Goal: Task Accomplishment & Management: Manage account settings

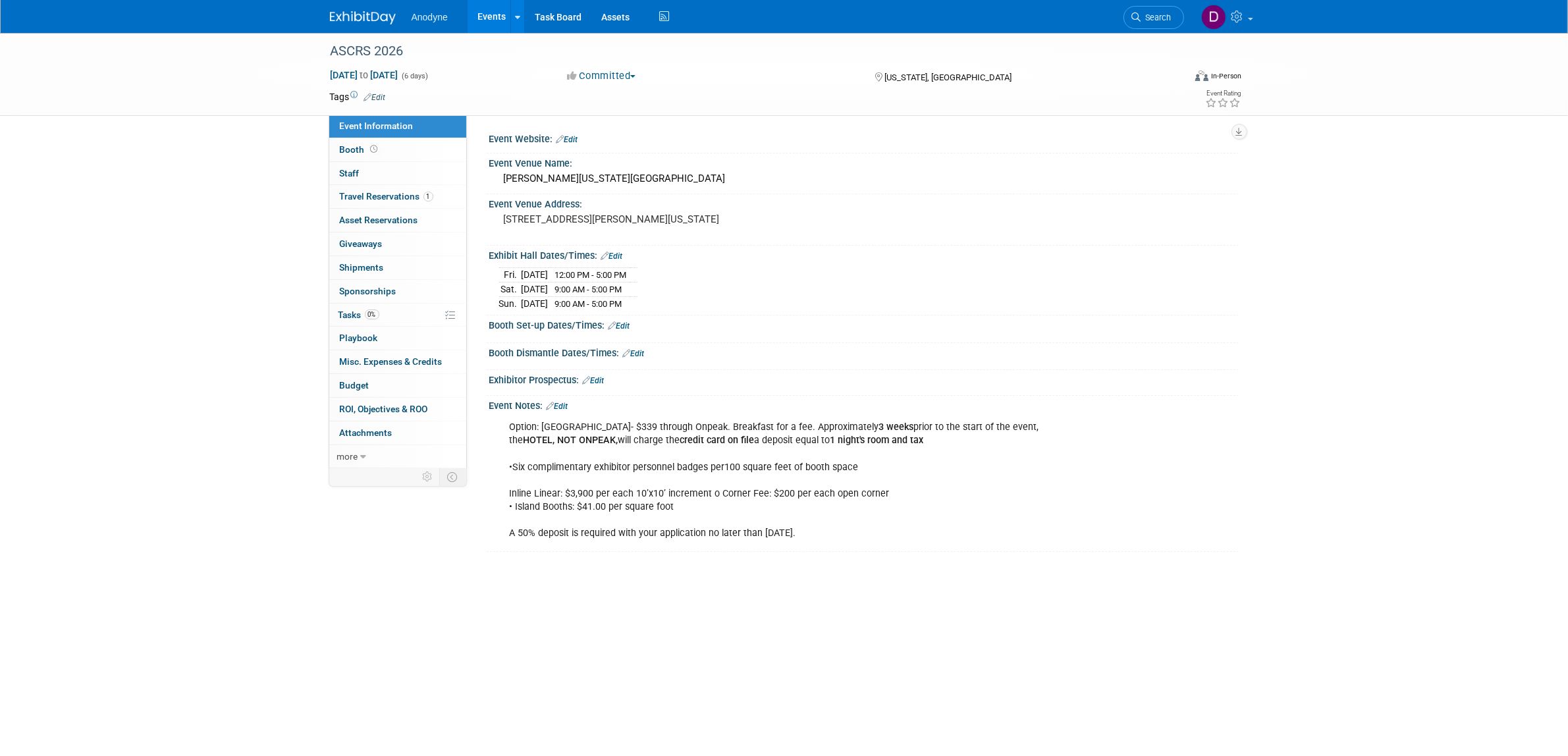
click at [378, 21] on img at bounding box center [362, 18] width 66 height 13
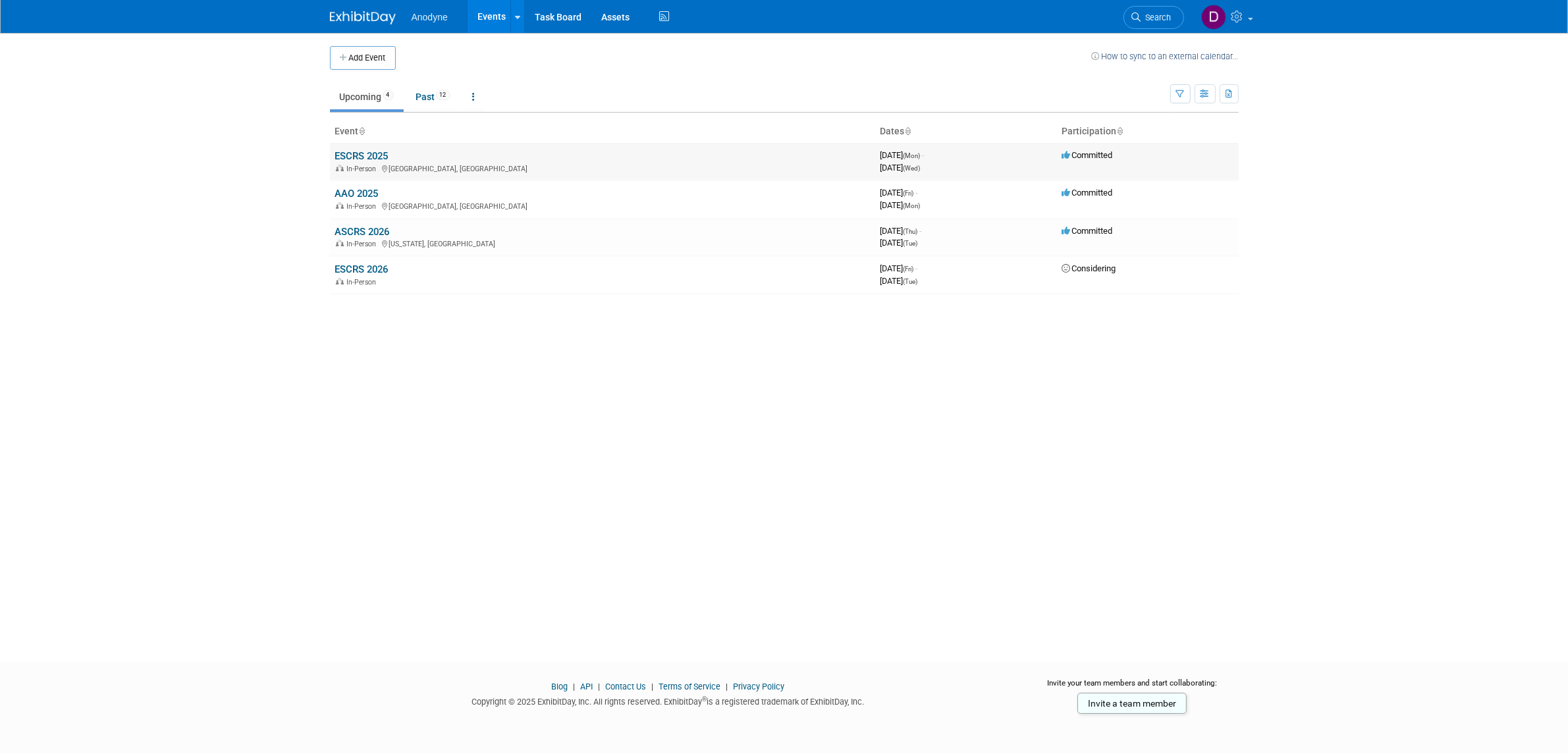
click at [375, 165] on span "In-Person" at bounding box center [364, 169] width 34 height 8
click at [379, 154] on link "ESCRS 2025" at bounding box center [361, 156] width 53 height 12
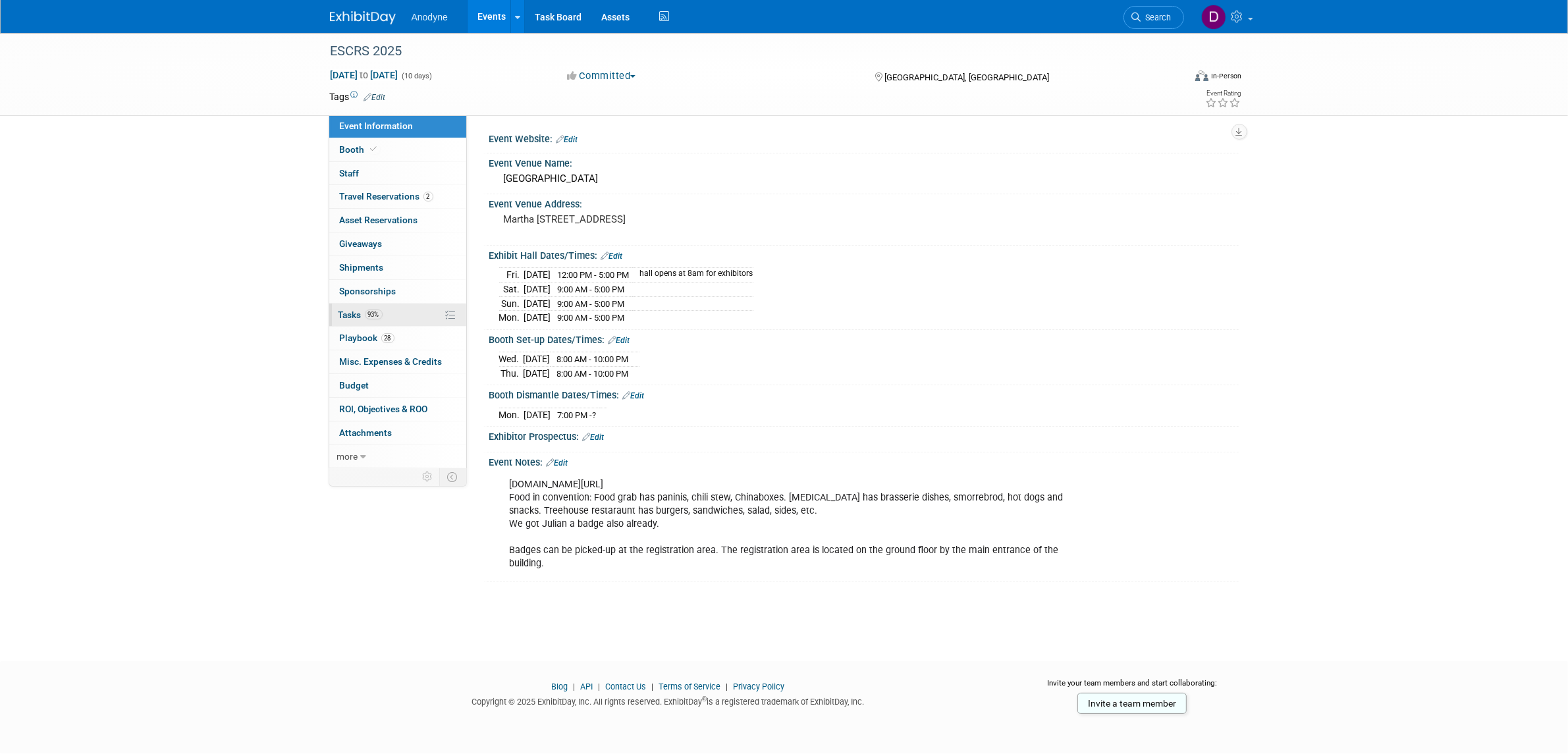
click at [410, 314] on link "93% Tasks 93%" at bounding box center [397, 315] width 137 height 23
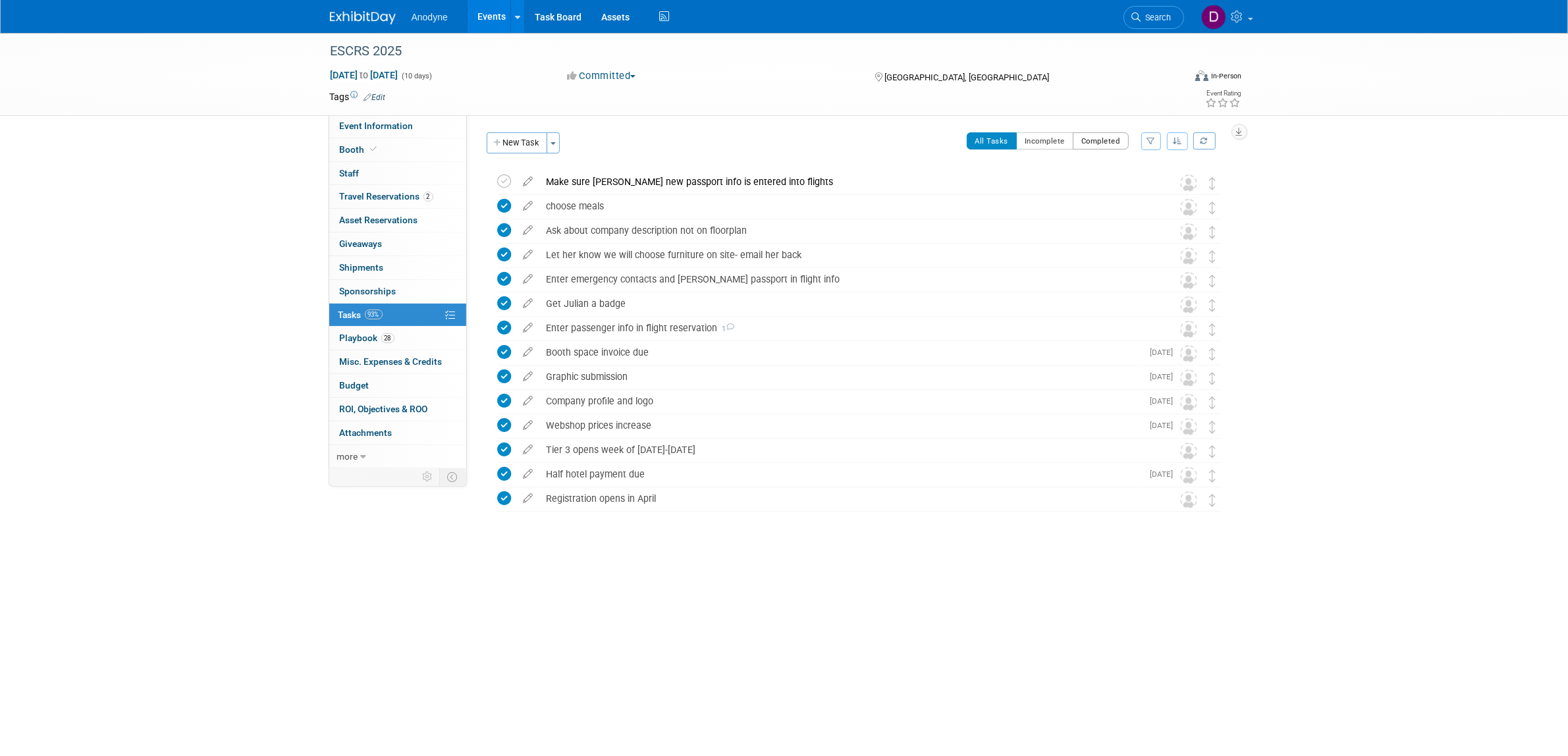
click at [1095, 137] on button "Completed" at bounding box center [1100, 141] width 56 height 17
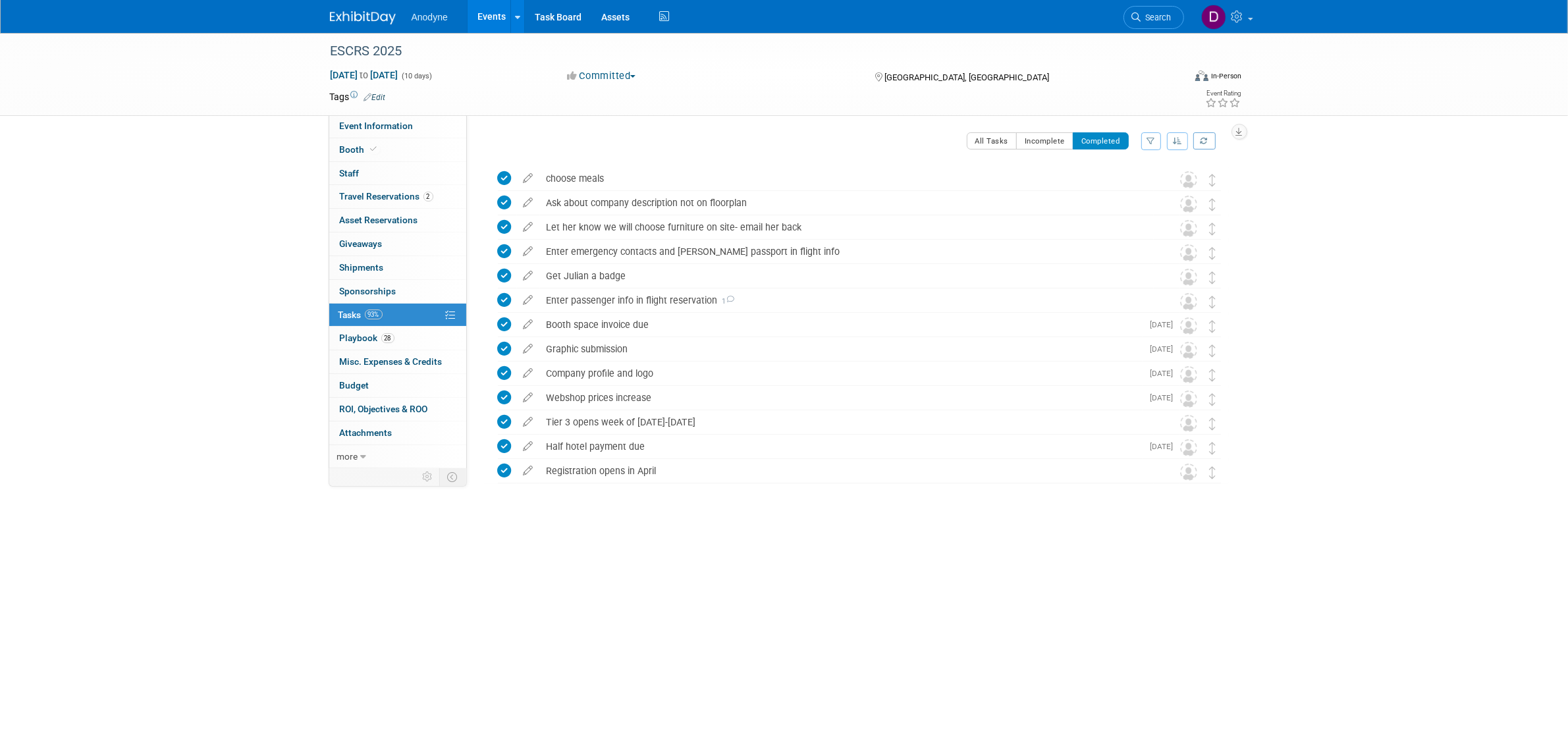
click at [1072, 138] on button "Completed" at bounding box center [1100, 141] width 56 height 17
click at [1030, 143] on button "Incomplete" at bounding box center [1044, 141] width 57 height 17
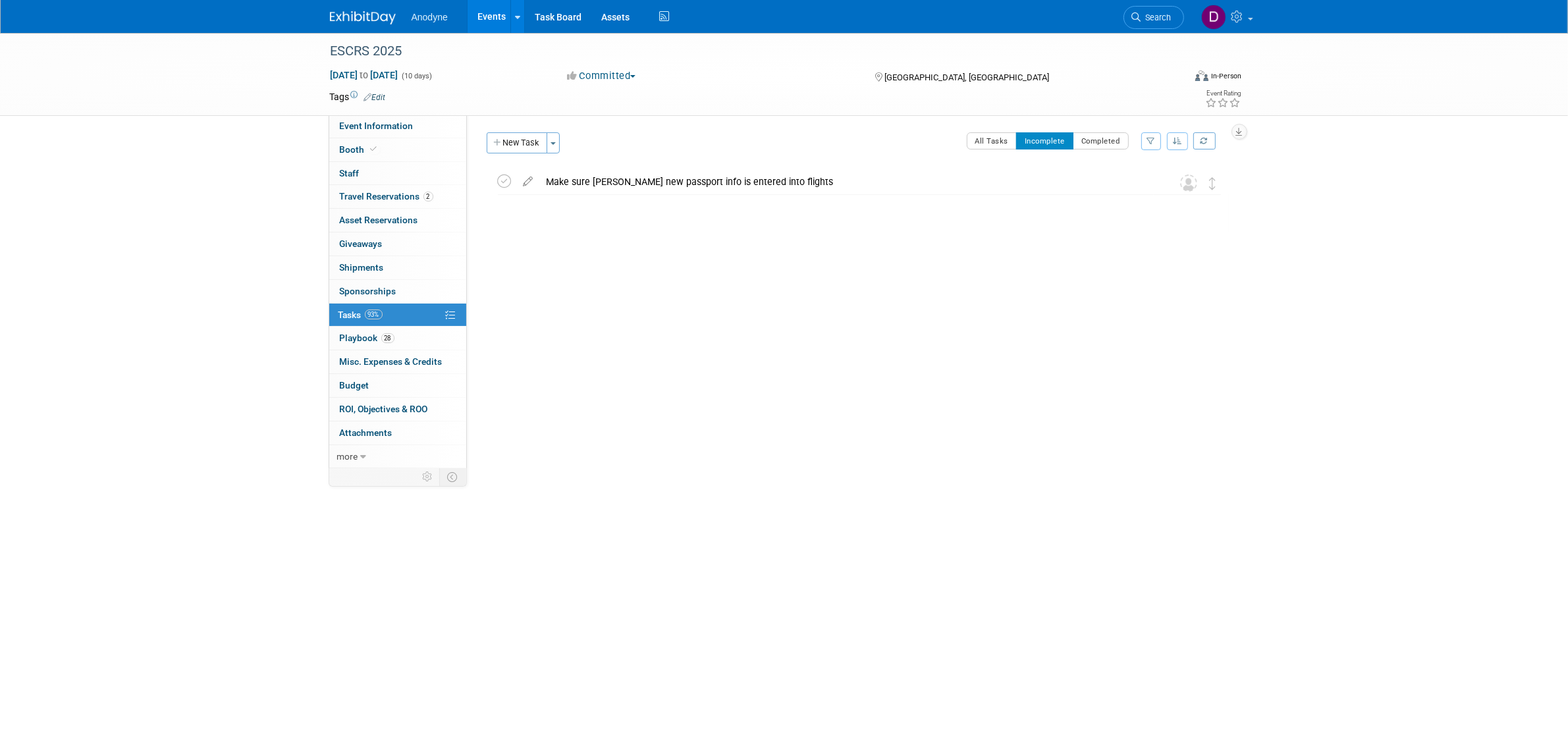
click at [511, 144] on button "New Task" at bounding box center [516, 143] width 61 height 21
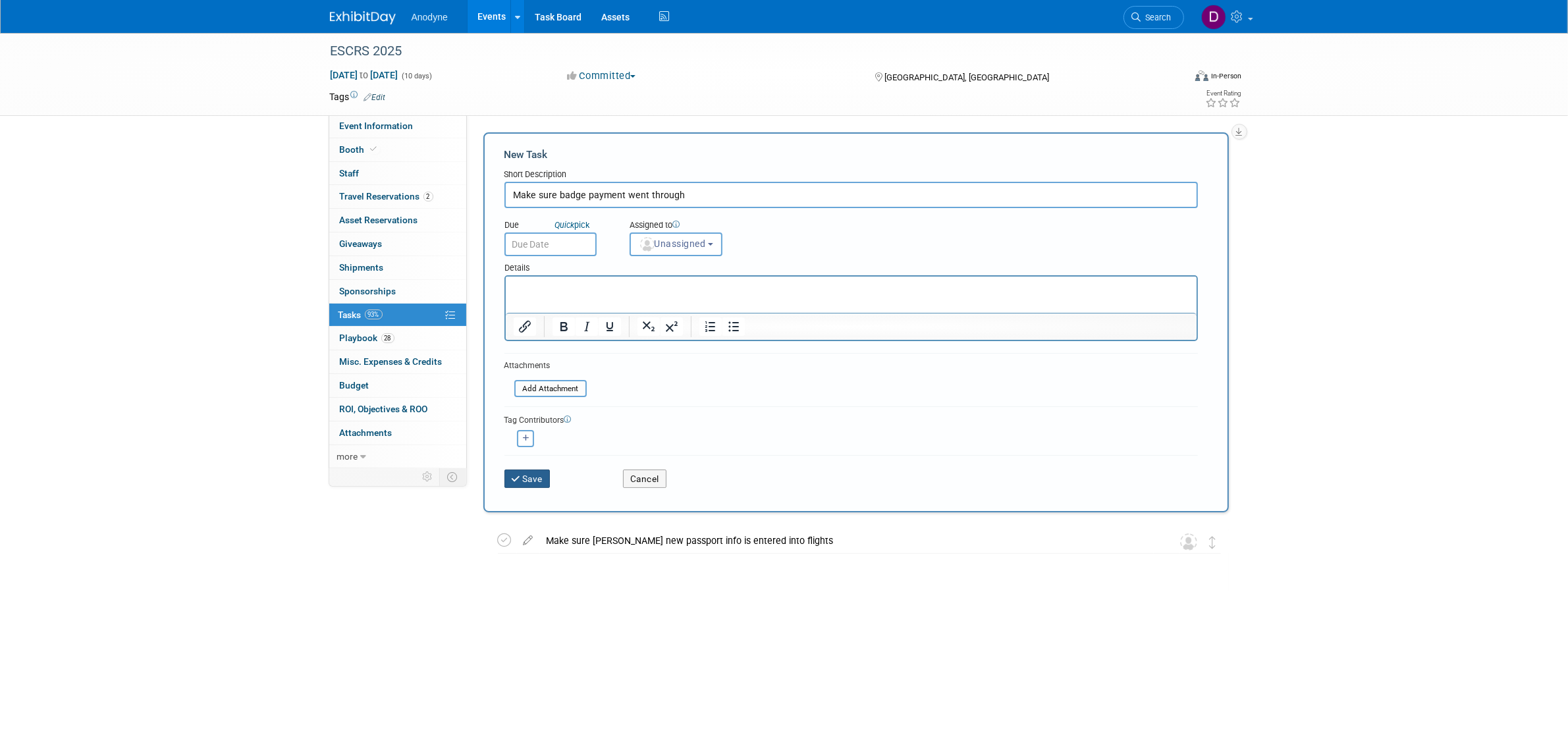
type input "Make sure badge payment went through"
click at [525, 477] on button "Save" at bounding box center [526, 479] width 46 height 19
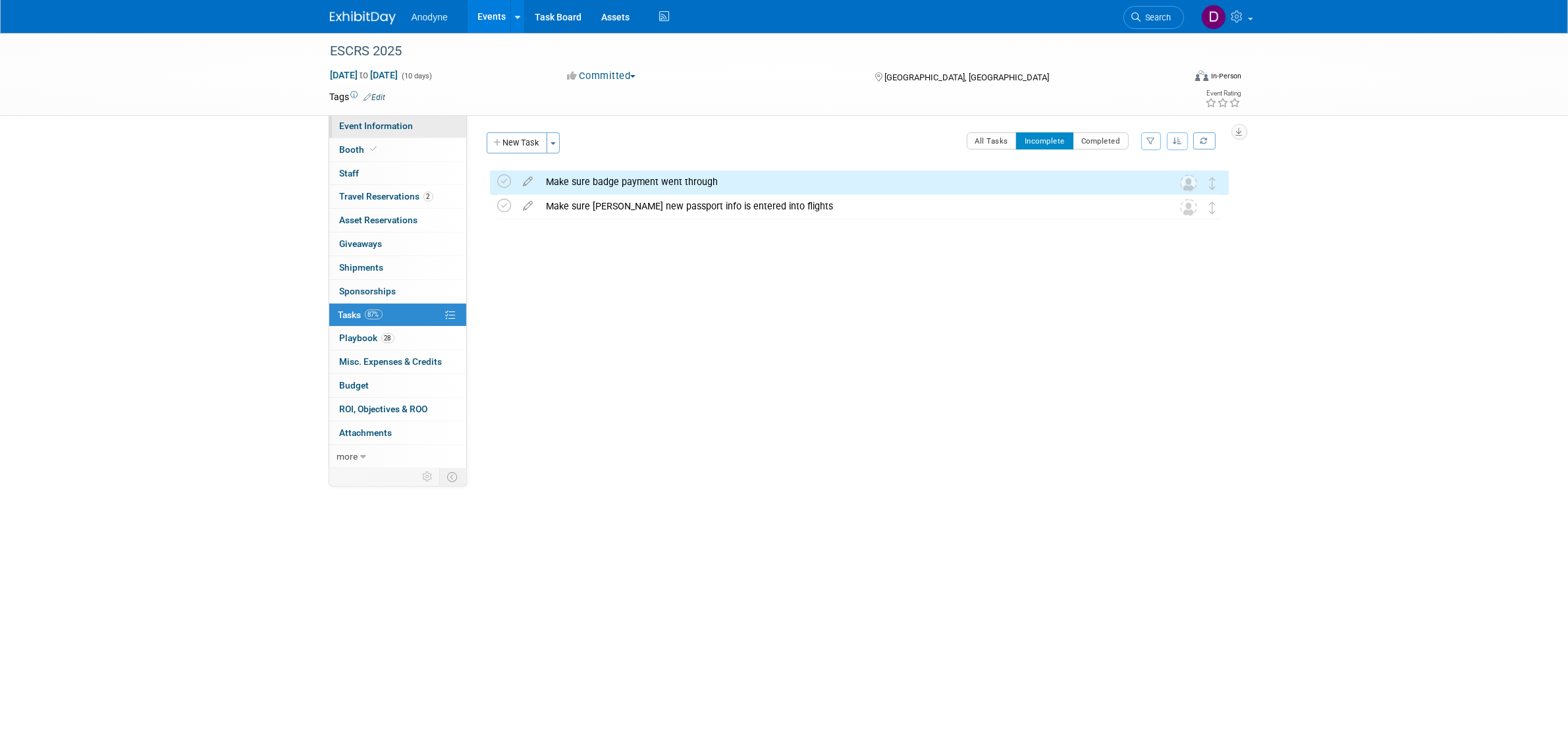
click at [403, 123] on span "Event Information" at bounding box center [376, 125] width 74 height 10
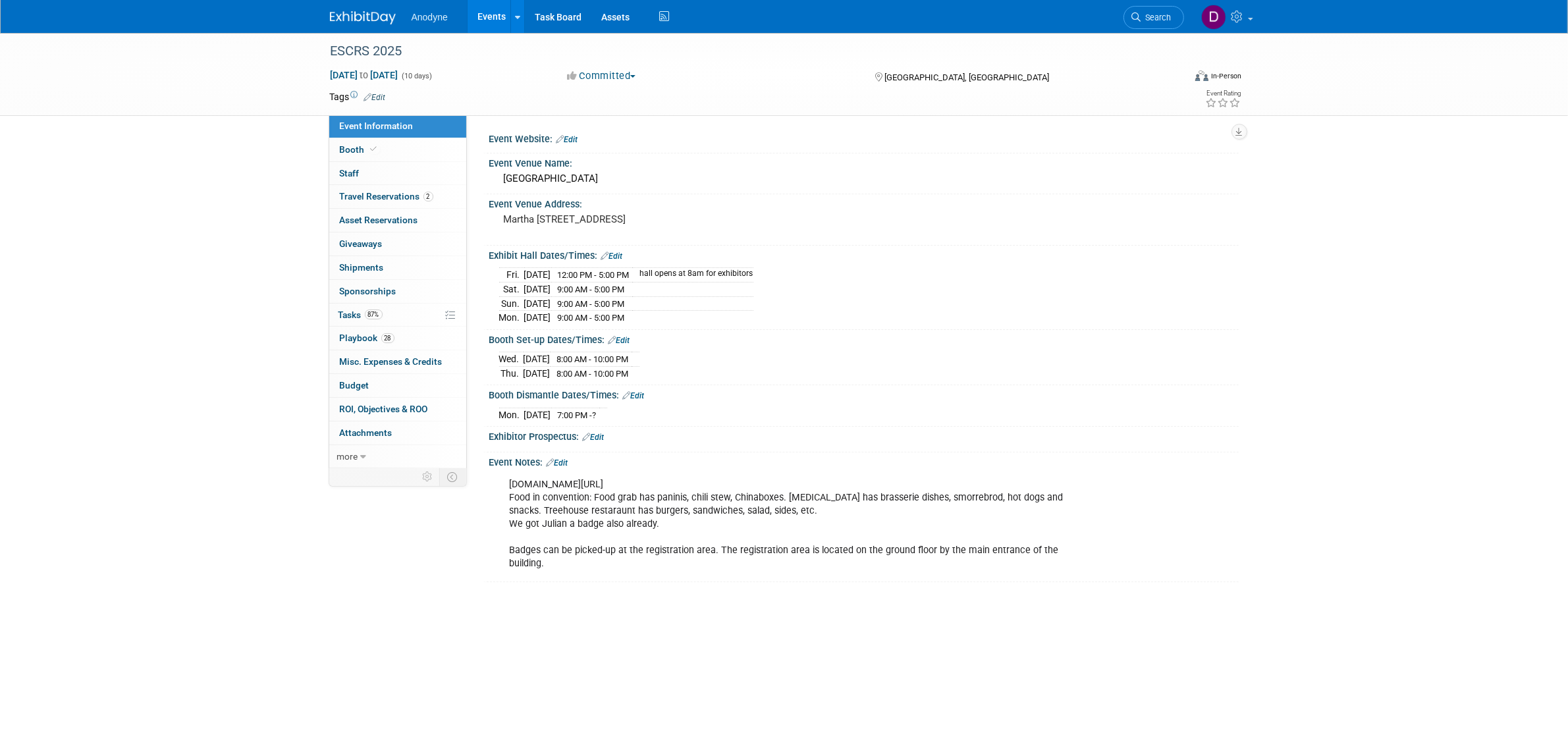
click at [346, 12] on img at bounding box center [362, 18] width 66 height 13
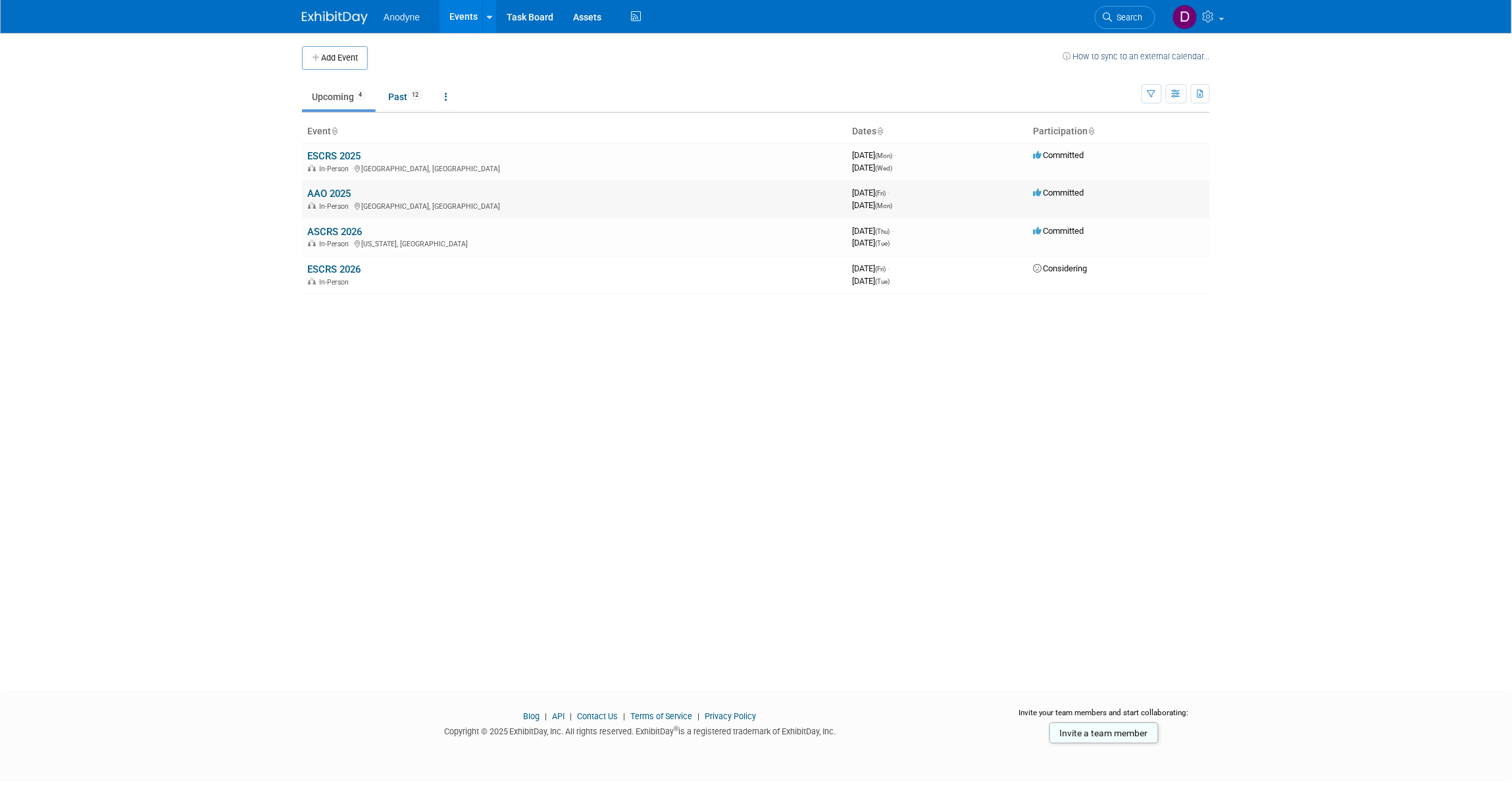
click at [323, 191] on link "AAO 2025" at bounding box center [329, 193] width 44 height 12
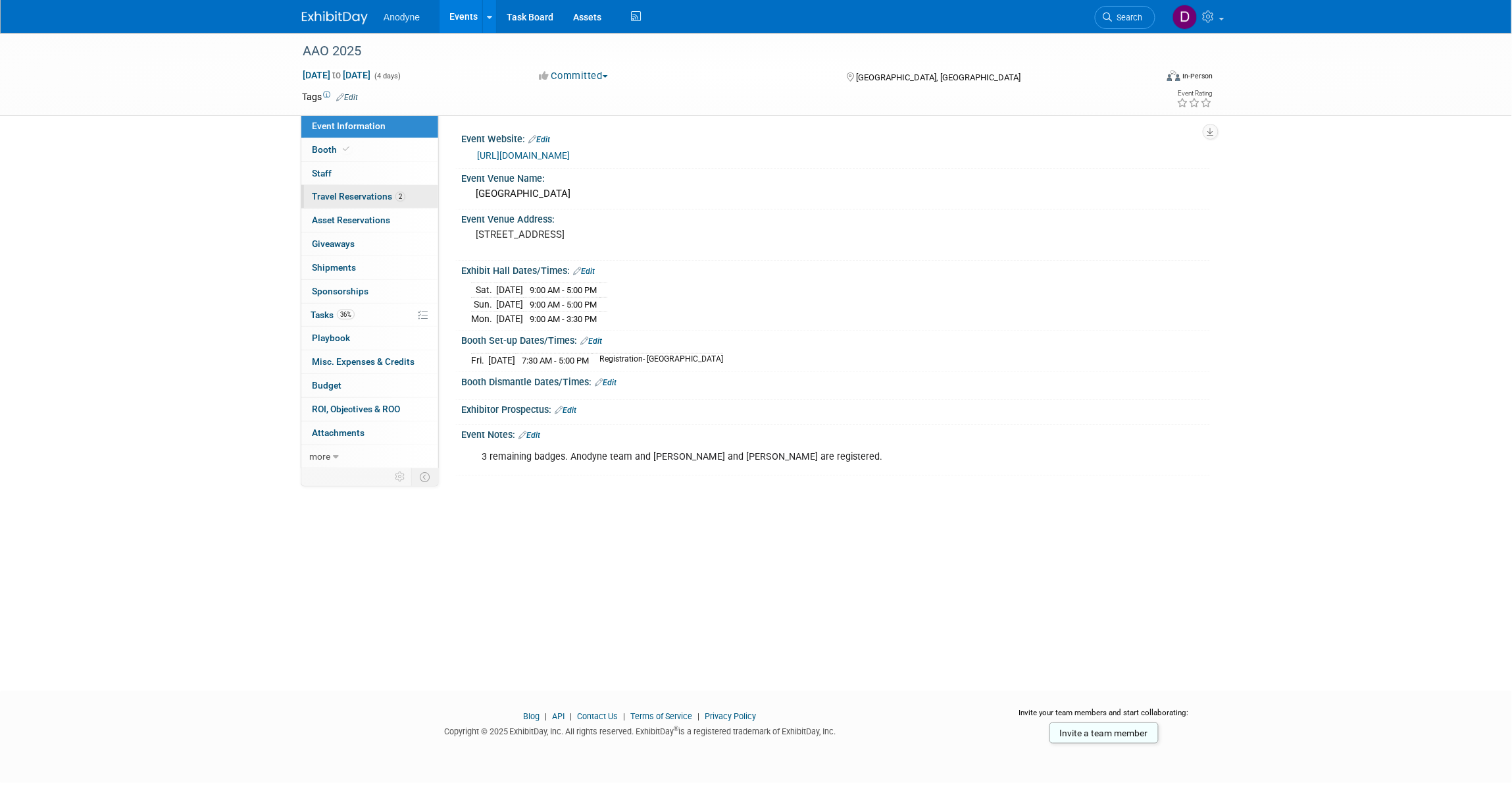
click at [370, 196] on span "Travel Reservations 2" at bounding box center [358, 196] width 93 height 10
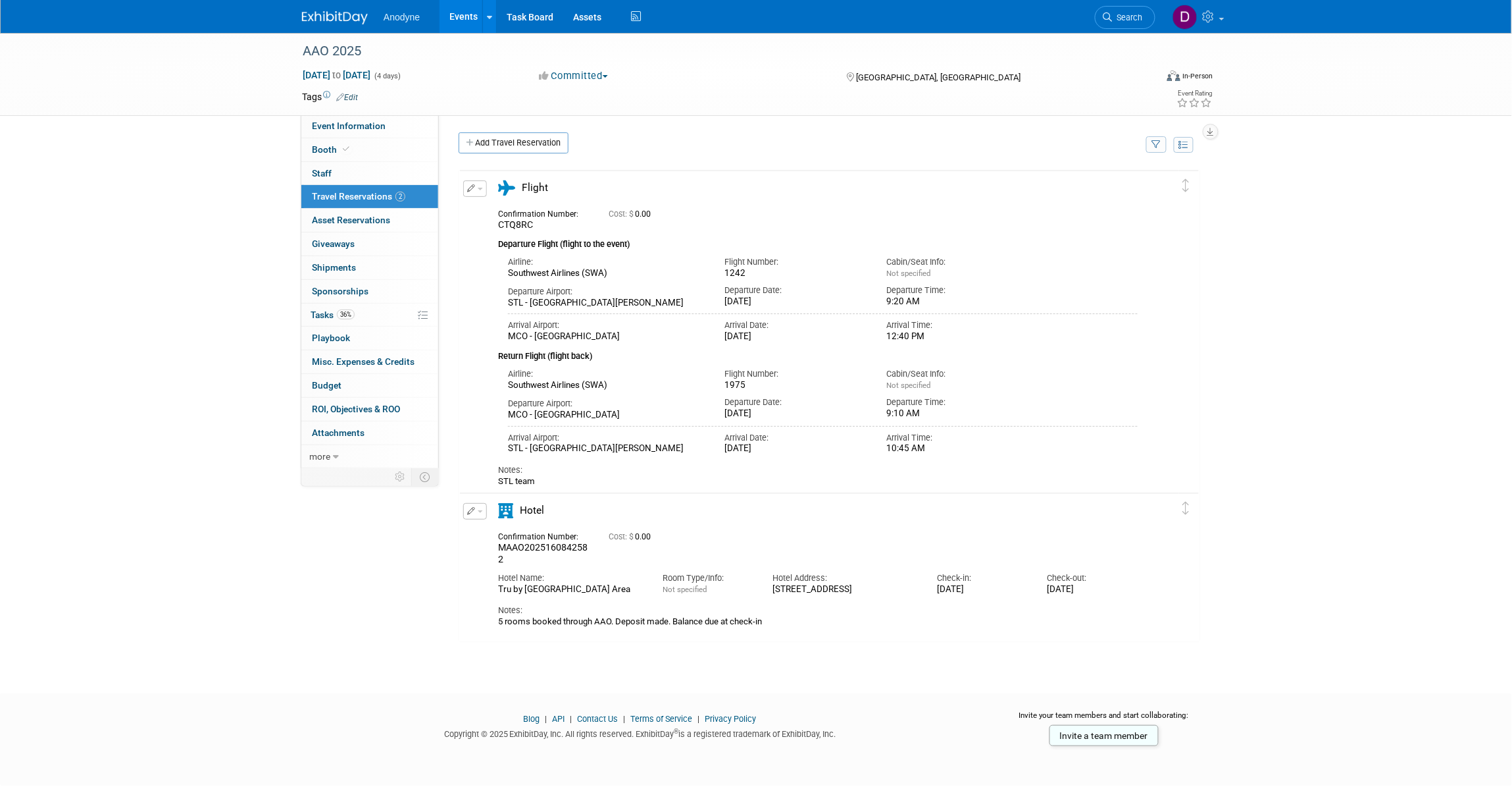
click at [133, 288] on div "AAO 2025 Oct 17, 2025 to Oct 20, 2025 (4 days) Oct 17, 2025 to Oct 20, 2025 Com…" at bounding box center [756, 351] width 1512 height 637
click at [339, 17] on img at bounding box center [334, 18] width 66 height 13
